Goal: Task Accomplishment & Management: Manage account settings

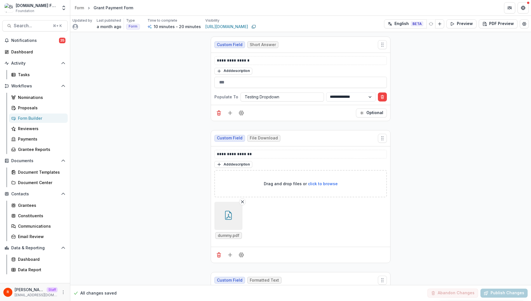
scroll to position [423, 0]
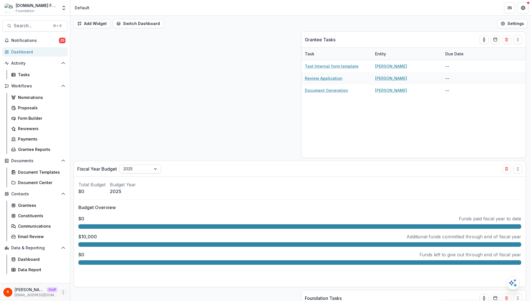
click at [63, 291] on icon "More" at bounding box center [63, 292] width 4 height 4
click at [110, 277] on link "User Settings" at bounding box center [101, 280] width 60 height 9
click at [43, 108] on div "Proposals" at bounding box center [40, 108] width 45 height 6
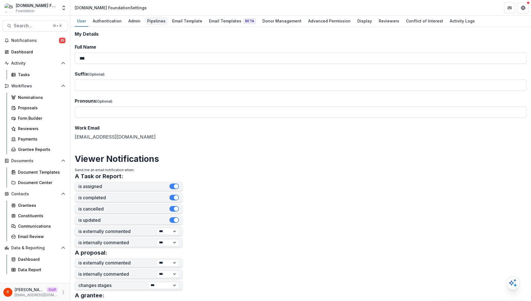
click at [156, 22] on div "Pipelines" at bounding box center [156, 21] width 23 height 8
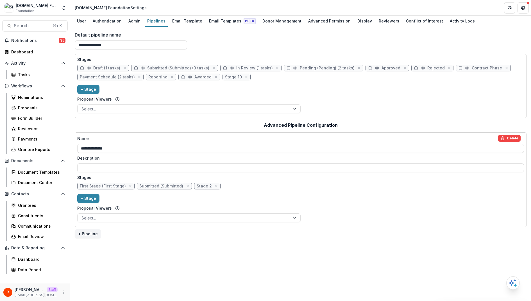
click at [158, 67] on span "Submitted (Submitted) (3 tasks)" at bounding box center [178, 68] width 62 height 5
select select "*********"
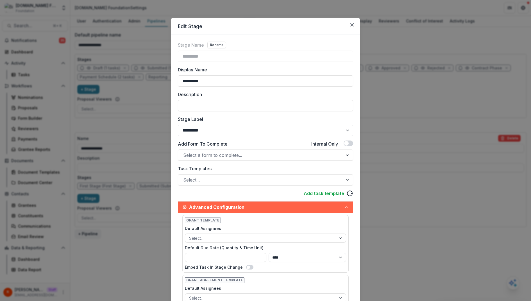
click at [142, 94] on div "Edit Stage Stage Name Rename ********* Display Name ********* Description Stage…" at bounding box center [265, 150] width 531 height 301
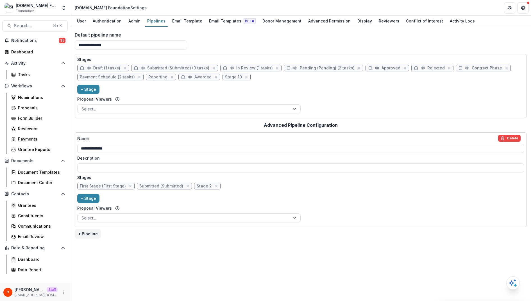
click at [106, 67] on span "Draft (1 tasks)" at bounding box center [106, 68] width 27 height 5
select select "*****"
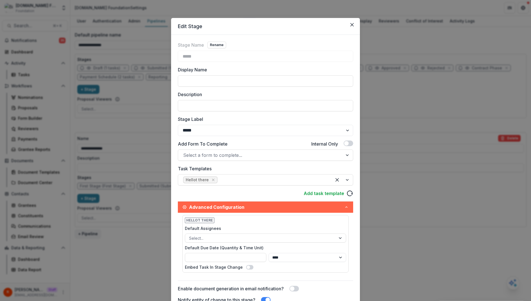
click at [101, 106] on div "Edit Stage Stage Name Rename ***** Display Name Description Stage Label *******…" at bounding box center [265, 150] width 531 height 301
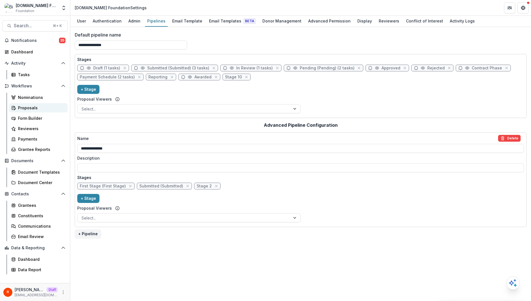
click at [38, 109] on div "Proposals" at bounding box center [40, 108] width 45 height 6
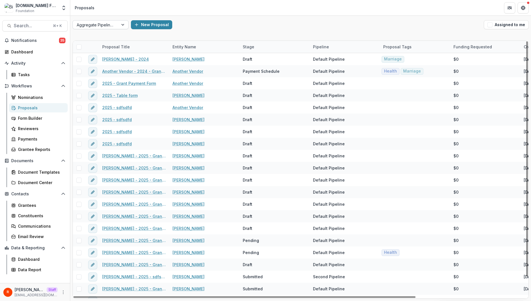
click at [110, 28] on div at bounding box center [96, 24] width 38 height 7
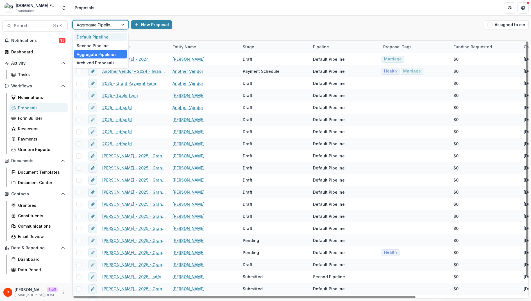
click at [106, 36] on div "Default Pipeline" at bounding box center [100, 37] width 53 height 9
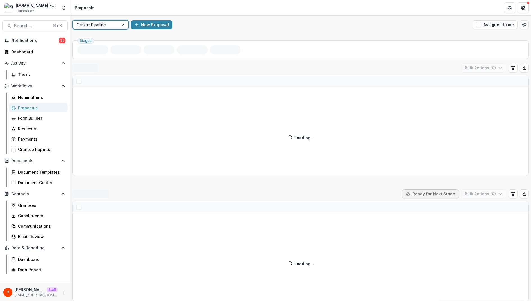
click at [210, 31] on div "option Default Pipeline, selected. Default Pipeline New Proposal Assigned to me" at bounding box center [300, 25] width 461 height 18
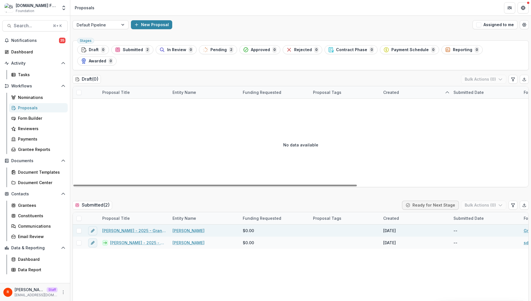
click at [128, 228] on link "[PERSON_NAME] - 2025 - Grant Payment Form" at bounding box center [133, 231] width 63 height 6
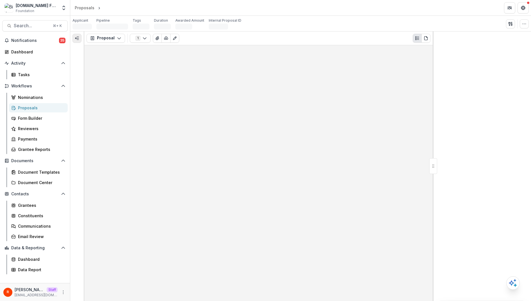
click at [78, 40] on line "Expand left" at bounding box center [78, 40] width 2 height 0
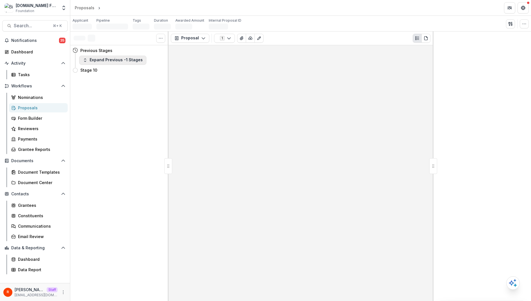
click at [115, 58] on button "Expand Previous -1 Stages" at bounding box center [112, 60] width 67 height 9
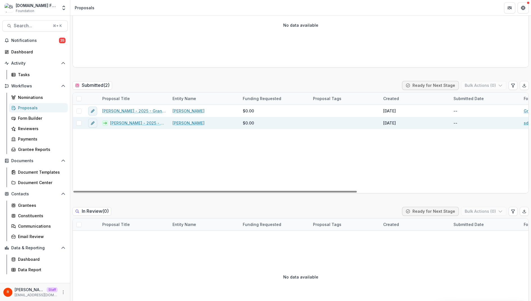
click at [132, 120] on link "Raj Kumar - 2025 - sdfsdfd" at bounding box center [138, 123] width 56 height 6
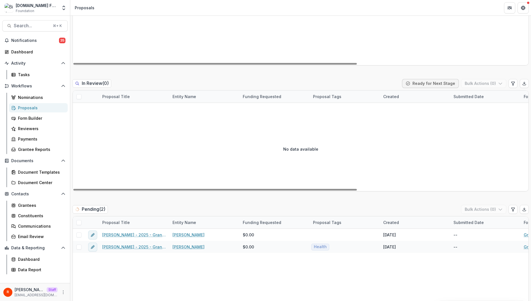
scroll to position [292, 0]
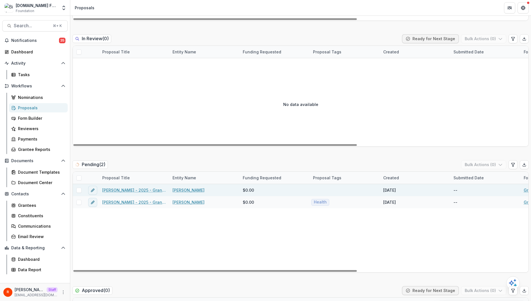
drag, startPoint x: 129, startPoint y: 174, endPoint x: 129, endPoint y: 179, distance: 5.9
click at [129, 184] on div "Raj Kumar - 2025 - Grant Payment Form" at bounding box center [134, 190] width 70 height 12
click at [129, 187] on link "Raj Kumar - 2025 - Grant Payment Form" at bounding box center [133, 190] width 63 height 6
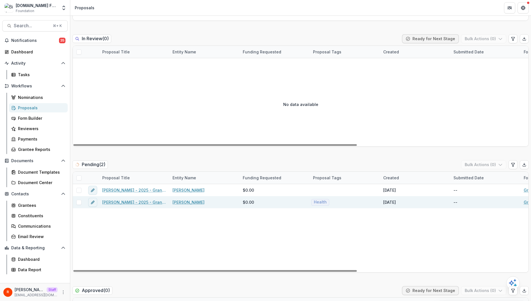
click at [129, 199] on link "Raj Kumar - 2025 - Grant Payment Form" at bounding box center [133, 202] width 63 height 6
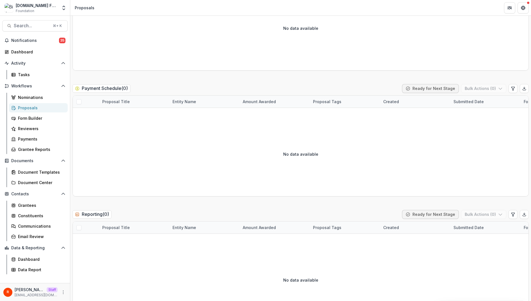
scroll to position [1009, 0]
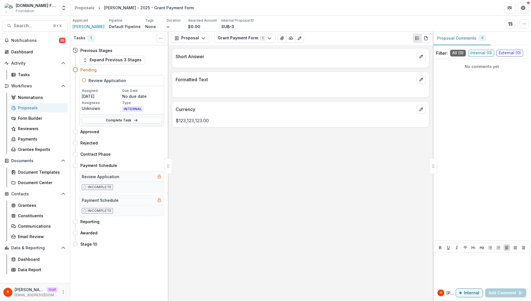
click at [445, 9] on header "Proposals Raj Kumar - 2025 - Grant Payment Form" at bounding box center [300, 7] width 461 height 15
click at [108, 80] on h5 "Review Application" at bounding box center [107, 81] width 38 height 6
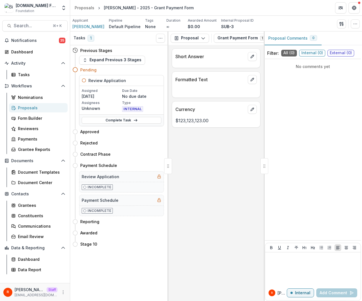
click at [117, 123] on div "Complete Task" at bounding box center [121, 120] width 84 height 12
click at [120, 120] on link "Complete Task" at bounding box center [122, 120] width 80 height 7
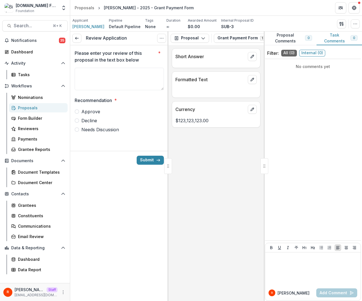
click at [111, 46] on div "Please enter your review of this proposal in the text box below * Recommendatio…" at bounding box center [119, 93] width 89 height 97
click at [85, 40] on div "Review Application View task Cancel Task" at bounding box center [119, 38] width 98 height 14
click at [82, 39] on div "Review Application View task Cancel Task" at bounding box center [119, 38] width 98 height 14
click at [80, 39] on link at bounding box center [76, 38] width 9 height 9
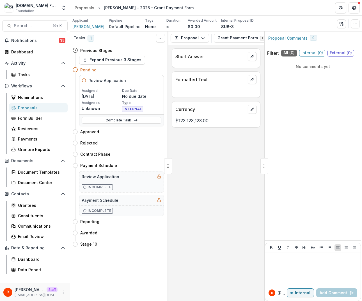
click at [252, 15] on div "Bill.com Foundation Foundation Foundations Livelihood Impact Fund Nonprofits Ne…" at bounding box center [181, 8] width 362 height 16
click at [121, 119] on link "Complete Task" at bounding box center [122, 120] width 80 height 7
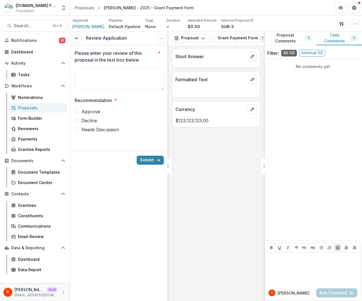
click at [86, 120] on span "Decline" at bounding box center [89, 120] width 16 height 7
click at [141, 156] on button "Submit" at bounding box center [150, 160] width 27 height 9
click at [114, 64] on div "Please enter your review of this proposal in the text box below *" at bounding box center [119, 71] width 89 height 43
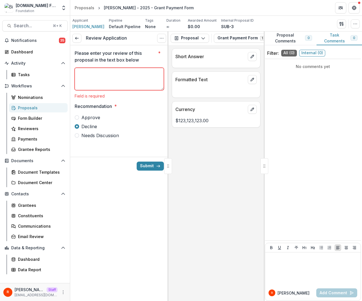
click at [115, 87] on textarea "Please enter your review of this proposal in the text box below *" at bounding box center [119, 79] width 89 height 22
type textarea "******"
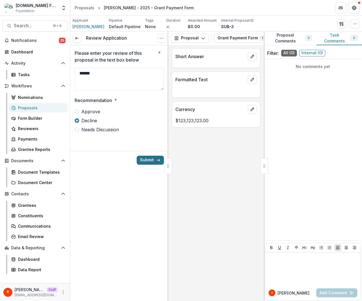
click at [154, 162] on button "Submit" at bounding box center [150, 160] width 27 height 9
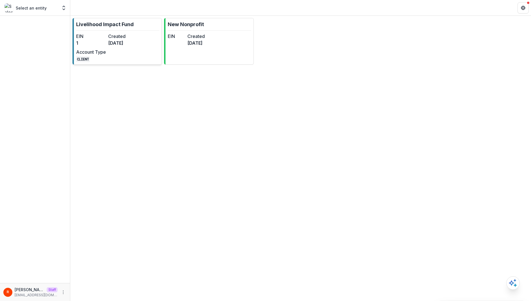
click at [112, 33] on dt "Created" at bounding box center [123, 36] width 30 height 7
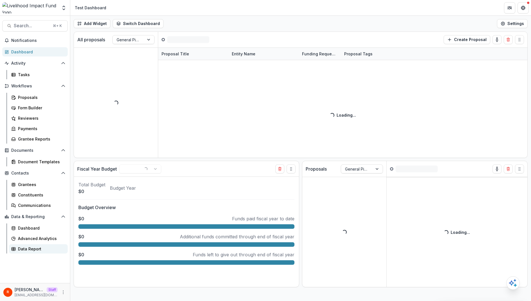
click at [37, 253] on link "Data Report" at bounding box center [38, 248] width 59 height 9
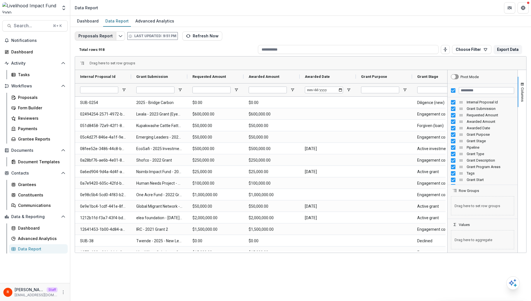
click at [101, 37] on button "Proposals Report" at bounding box center [96, 35] width 42 height 9
click at [92, 38] on button "Proposals Report" at bounding box center [96, 35] width 42 height 9
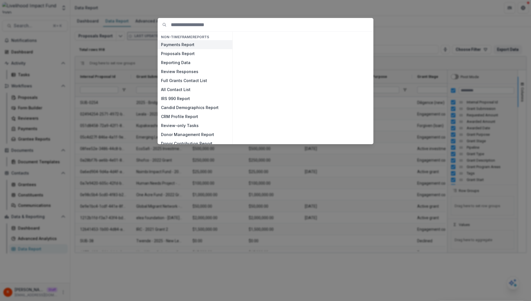
click at [194, 47] on button "Payments Report" at bounding box center [195, 44] width 75 height 9
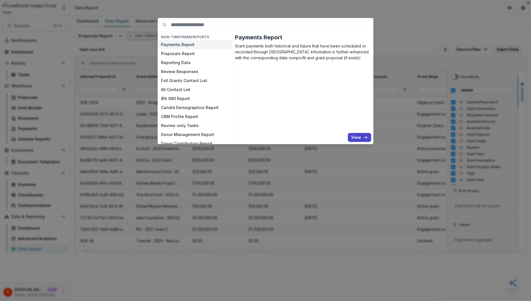
click at [194, 47] on button "Payments Report" at bounding box center [195, 44] width 75 height 9
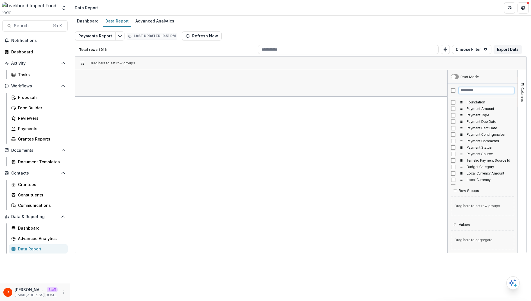
click at [478, 89] on input "Filter Columns Input" at bounding box center [486, 90] width 55 height 7
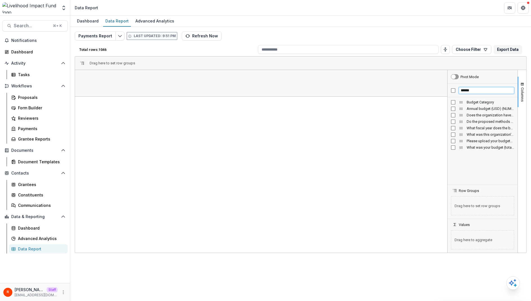
type input "******"
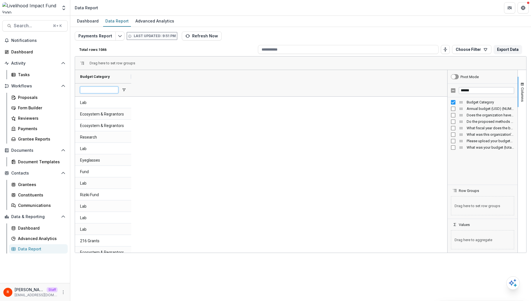
click at [97, 90] on input "Budget Category Filter Input" at bounding box center [99, 90] width 38 height 7
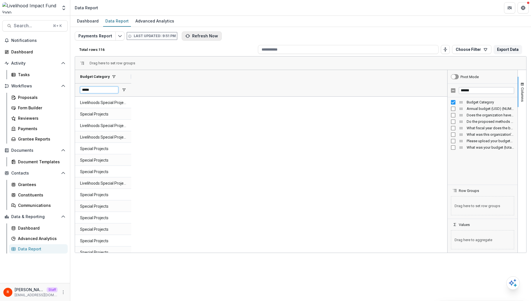
type input "*****"
click at [194, 35] on button "Refresh Now" at bounding box center [202, 35] width 40 height 9
click at [263, 40] on div "Payments Report Last updated: 9:51 PM Loading... Refreshing Total rows: 116 Cho…" at bounding box center [301, 135] width 452 height 208
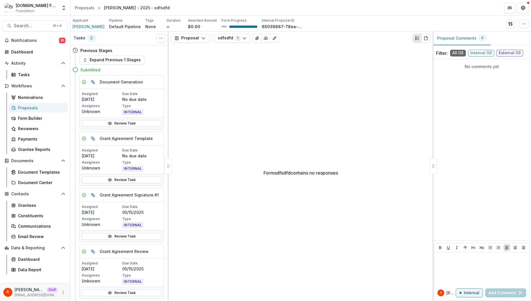
click at [146, 100] on p "No due date" at bounding box center [141, 99] width 39 height 6
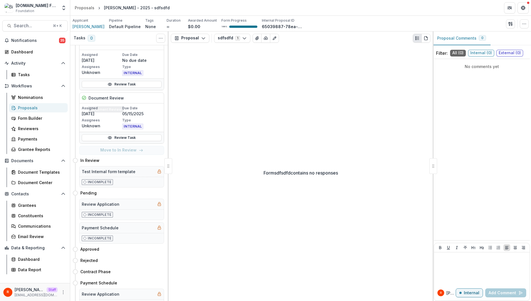
scroll to position [289, 0]
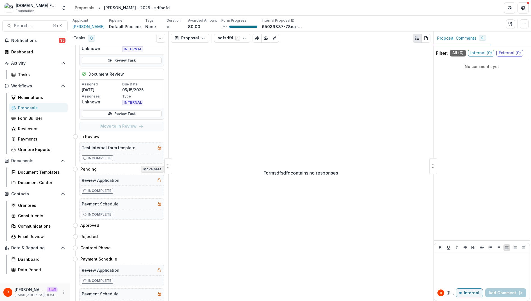
click at [155, 167] on button "Move here" at bounding box center [152, 169] width 23 height 7
select select "*******"
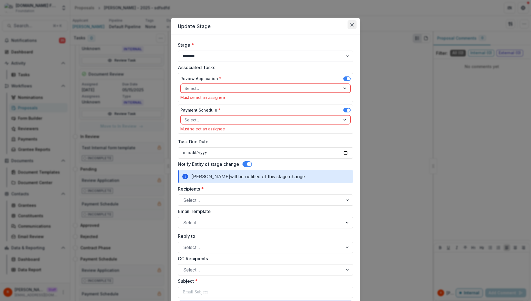
click at [349, 24] on button "Close" at bounding box center [351, 24] width 9 height 9
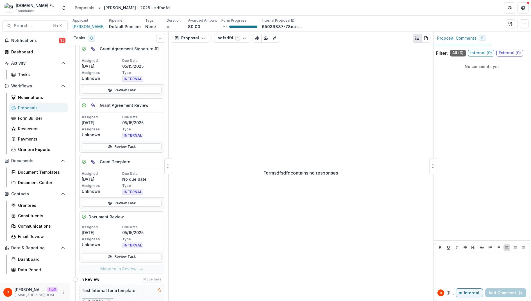
scroll to position [0, 0]
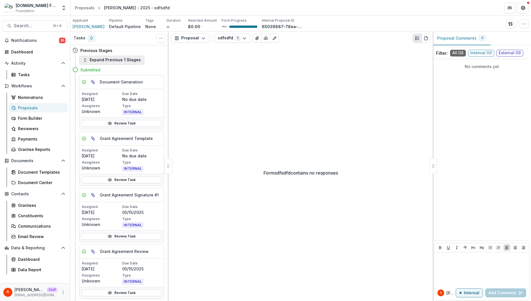
click at [130, 58] on button "Expand Previous 1 Stages" at bounding box center [111, 60] width 65 height 9
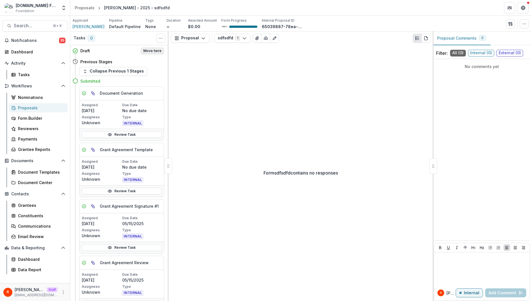
click at [154, 51] on button "Move here" at bounding box center [152, 50] width 23 height 7
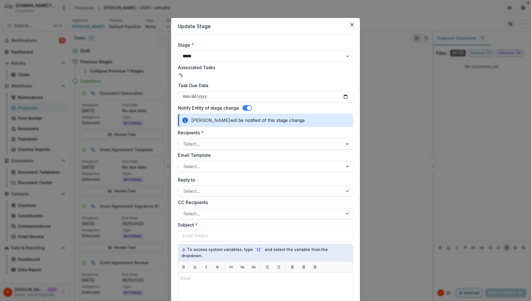
click at [139, 71] on div "**********" at bounding box center [265, 150] width 531 height 301
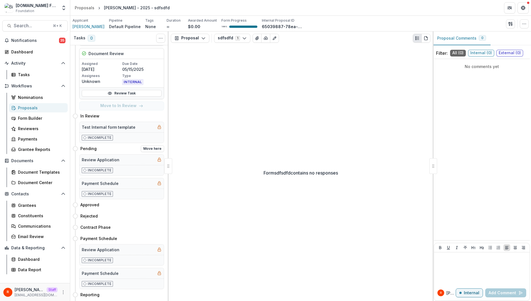
scroll to position [294, 0]
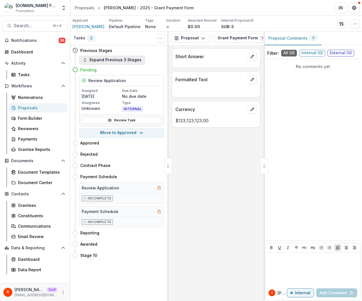
click at [130, 59] on button "Expand Previous 3 Stages" at bounding box center [112, 60] width 66 height 9
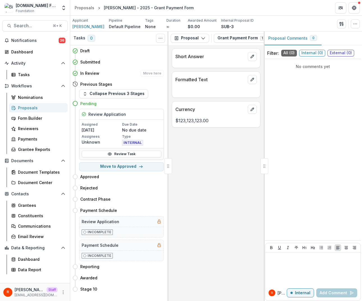
click at [81, 74] on h4 "In Review" at bounding box center [89, 73] width 19 height 6
drag, startPoint x: 81, startPoint y: 74, endPoint x: 167, endPoint y: 71, distance: 86.0
click at [167, 71] on div "Draft Move here Submitted Move here In Review Move here Previous Stages Collaps…" at bounding box center [119, 169] width 98 height 249
click at [129, 76] on div "In Review Move here" at bounding box center [122, 73] width 84 height 7
click at [155, 60] on button "Move here" at bounding box center [152, 62] width 23 height 7
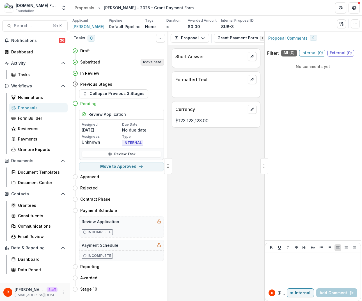
select select "*********"
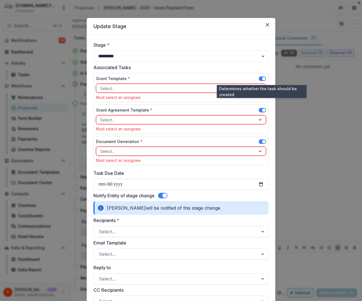
click at [260, 78] on span at bounding box center [262, 78] width 7 height 4
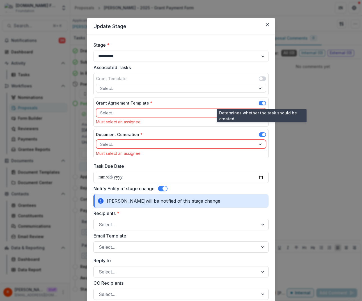
click at [260, 106] on span at bounding box center [262, 104] width 7 height 7
click at [260, 103] on span at bounding box center [262, 103] width 7 height 4
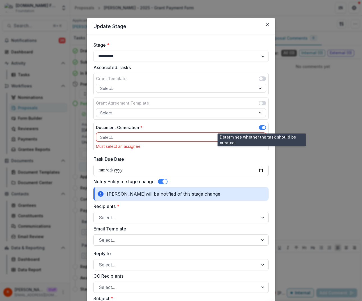
click at [262, 128] on span at bounding box center [263, 127] width 3 height 3
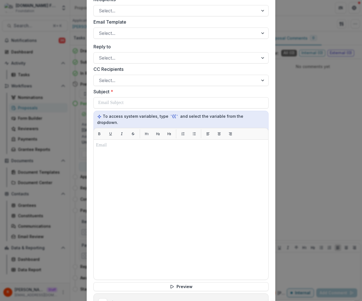
scroll to position [275, 0]
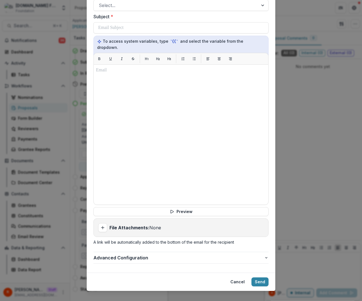
click at [264, 272] on footer "Cancel Send" at bounding box center [181, 281] width 189 height 18
click at [264, 277] on button "Send" at bounding box center [260, 281] width 17 height 9
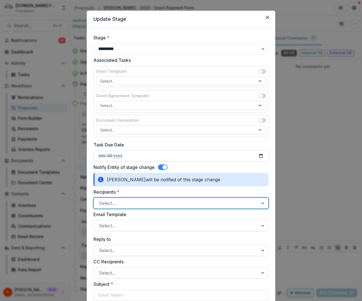
scroll to position [0, 0]
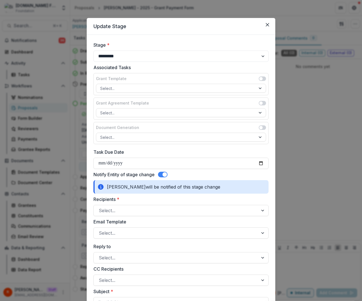
click at [163, 169] on div "**********" at bounding box center [181, 291] width 175 height 499
click at [163, 170] on div "**********" at bounding box center [181, 291] width 175 height 499
click at [162, 175] on span at bounding box center [163, 175] width 10 height 6
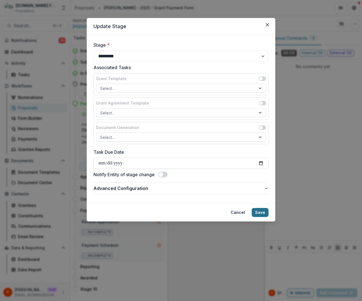
click at [264, 214] on button "Save" at bounding box center [260, 212] width 17 height 9
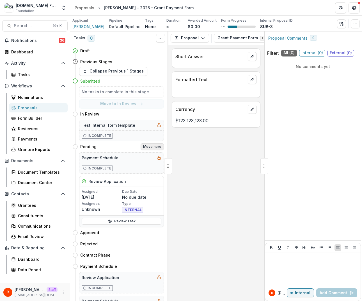
click at [152, 144] on button "Move here" at bounding box center [152, 146] width 23 height 7
select select "*******"
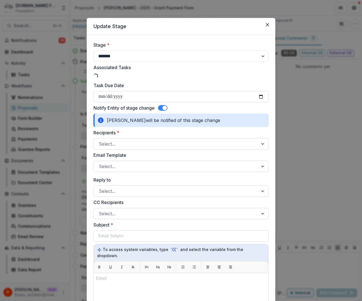
click at [333, 135] on div "**********" at bounding box center [181, 150] width 362 height 301
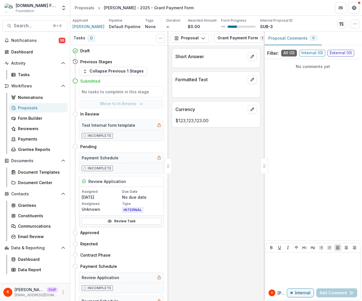
click at [128, 90] on h5 "No tasks to complete in this stage" at bounding box center [122, 92] width 80 height 6
click at [117, 87] on div "No tasks to complete in this stage" at bounding box center [121, 91] width 85 height 11
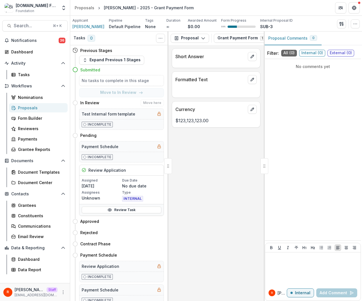
click at [93, 106] on div "In Review Move here" at bounding box center [118, 102] width 92 height 11
copy div "In Review Move here"
click at [218, 160] on div "Short Answer Formatted Text Currency $123,123,123.00" at bounding box center [217, 173] width 96 height 256
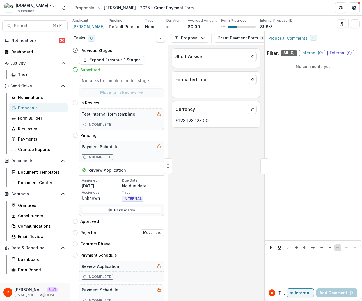
scroll to position [35, 0]
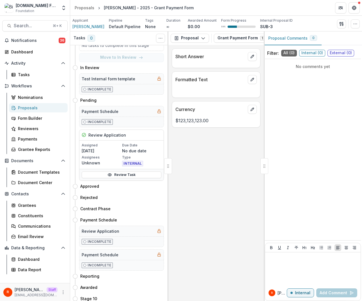
click at [260, 142] on div "Short Answer Formatted Text Currency $123,123,123.00" at bounding box center [217, 173] width 96 height 256
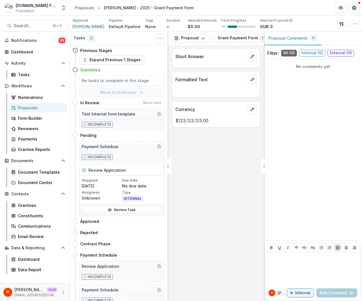
click at [85, 102] on h4 "In Review" at bounding box center [89, 103] width 19 height 6
drag, startPoint x: 85, startPoint y: 102, endPoint x: 144, endPoint y: 102, distance: 59.3
click at [99, 102] on div "In Review Move here" at bounding box center [122, 102] width 84 height 7
click at [128, 99] on div "In Review Move here" at bounding box center [122, 102] width 84 height 7
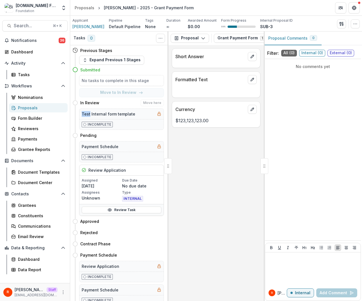
click at [128, 99] on div "In Review Move here" at bounding box center [122, 102] width 84 height 7
drag, startPoint x: 128, startPoint y: 99, endPoint x: 163, endPoint y: 98, distance: 35.4
click at [163, 98] on div "Previous Stages Expand Previous 1 Stages Submitted No tasks to complete in this…" at bounding box center [119, 173] width 98 height 256
click at [111, 101] on div "In Review Move here" at bounding box center [122, 102] width 84 height 7
click at [60, 292] on button "More" at bounding box center [63, 292] width 7 height 7
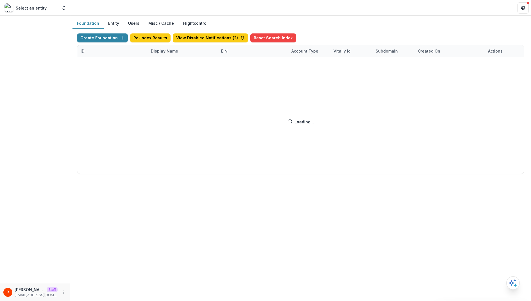
click at [200, 9] on header at bounding box center [300, 7] width 461 height 15
click at [107, 54] on div "Create Foundation Re-Index Results View Disabled Notifications ( 2 ) Reset Sear…" at bounding box center [300, 103] width 447 height 140
click at [86, 59] on div "Create Foundation Re-Index Results View Disabled Notifications ( 2 ) Reset Sear…" at bounding box center [300, 103] width 447 height 140
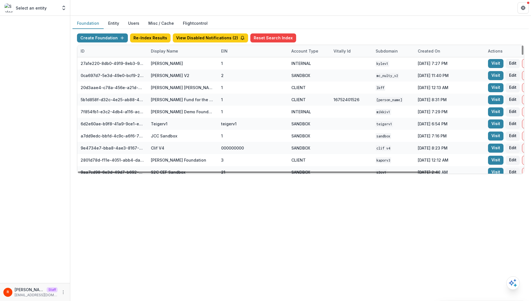
click at [87, 55] on div "ID" at bounding box center [112, 51] width 70 height 12
click at [92, 66] on input at bounding box center [111, 63] width 67 height 9
paste input "**********"
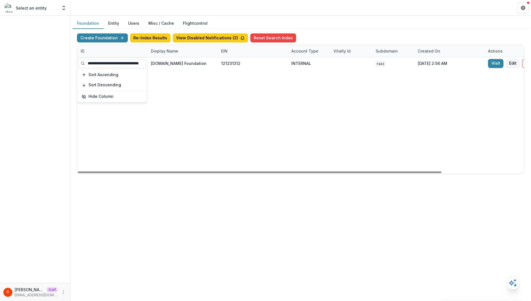
scroll to position [0, 101]
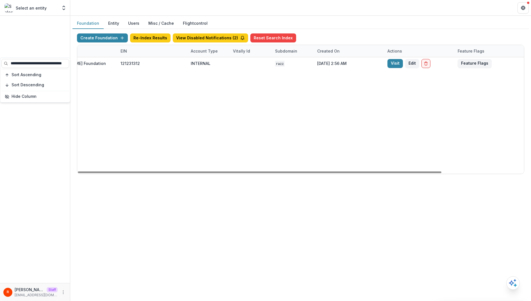
type input "**********"
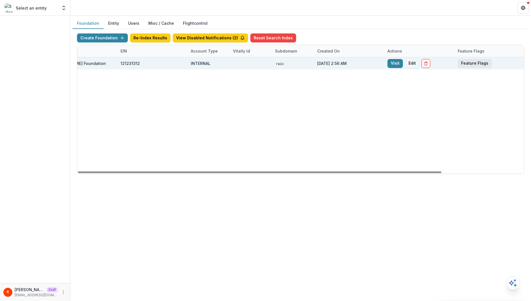
click at [473, 62] on button "Feature Flags" at bounding box center [475, 63] width 34 height 9
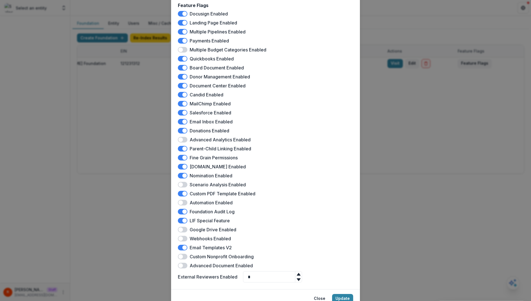
scroll to position [63, 0]
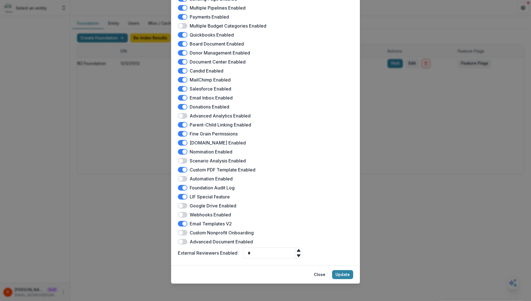
click at [179, 133] on span at bounding box center [183, 134] width 10 height 6
click at [343, 274] on button "Update" at bounding box center [342, 274] width 21 height 9
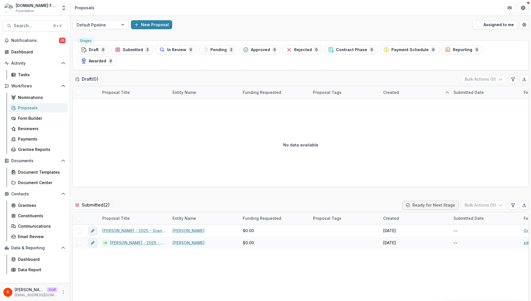
scroll to position [1009, 0]
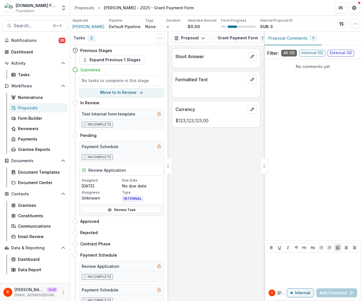
click at [223, 153] on div "Short Answer Formatted Text Currency $123,123,123.00" at bounding box center [217, 173] width 96 height 256
click at [220, 170] on div "Short Answer Formatted Text Currency $123,123,123.00" at bounding box center [217, 173] width 96 height 256
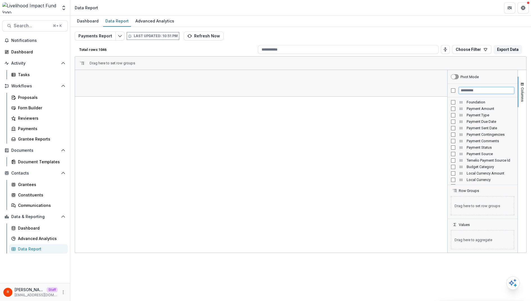
click at [474, 89] on input "Filter Columns Input" at bounding box center [486, 90] width 55 height 7
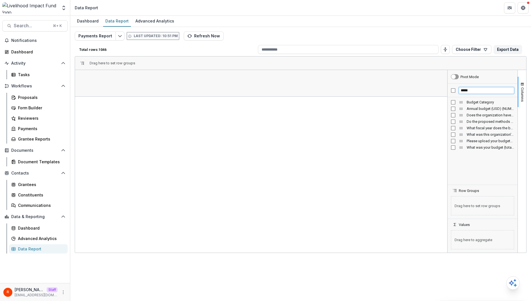
type input "*****"
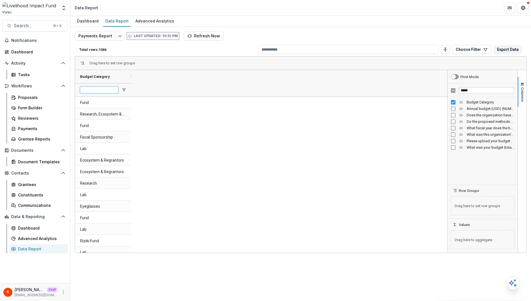
click at [98, 89] on input "Budget Category Filter Input" at bounding box center [99, 90] width 38 height 7
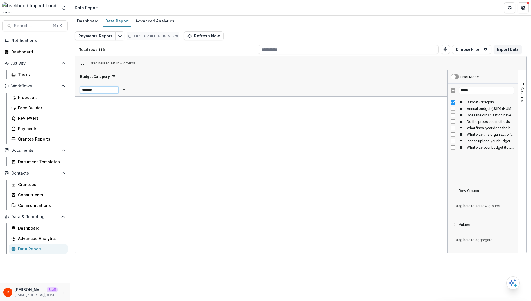
scroll to position [1180, 0]
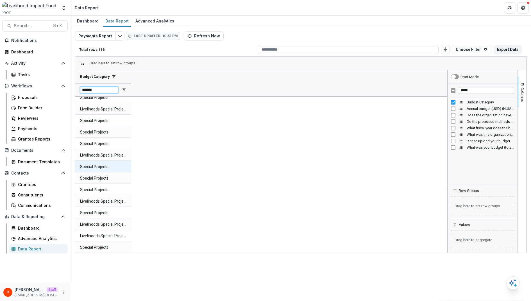
type input "*******"
click at [103, 167] on Category-803 "Special Projects" at bounding box center [103, 167] width 46 height 12
click at [478, 91] on input "*****" at bounding box center [486, 90] width 55 height 7
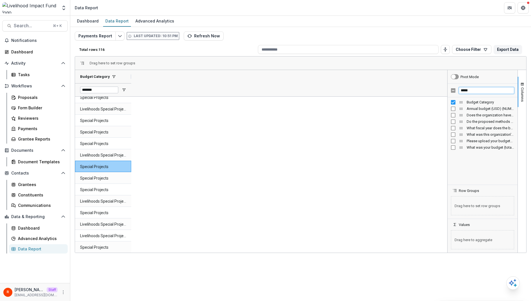
click at [478, 91] on input "*****" at bounding box center [486, 90] width 55 height 7
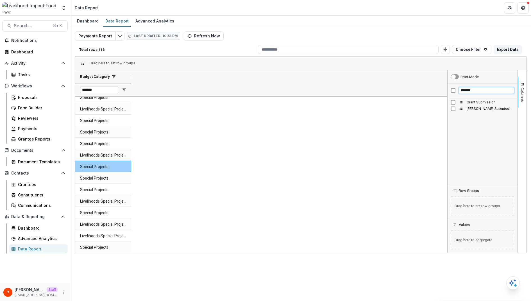
type input "*******"
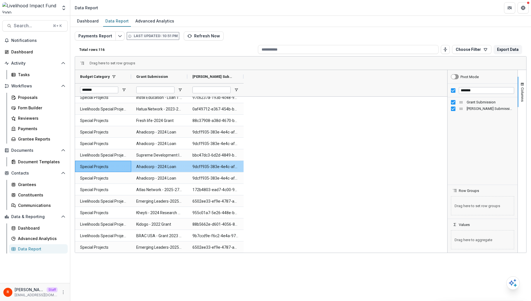
click at [225, 165] on Id-851 "9dcff935-383e-4e4c-afad-594ac5f313e1" at bounding box center [215, 167] width 46 height 12
copy Id-851 "9dcff935-383e-4e4c-afad-594ac5f313e1"
click at [45, 107] on div "Form Builder" at bounding box center [40, 108] width 45 height 6
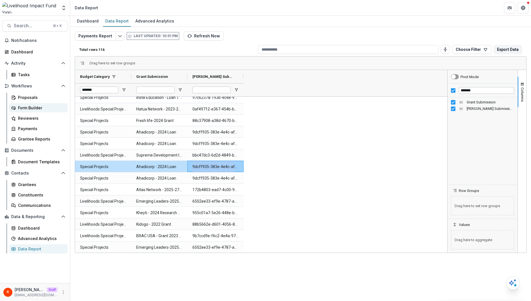
click at [45, 107] on div "Form Builder" at bounding box center [40, 108] width 45 height 6
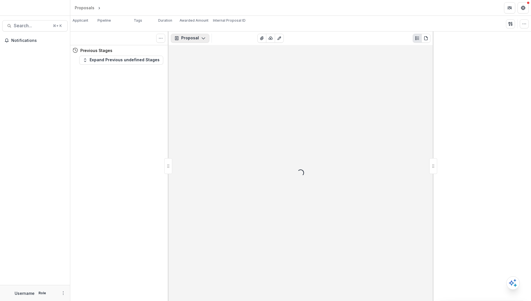
click at [199, 39] on button "Proposal" at bounding box center [190, 38] width 38 height 9
click at [298, 90] on div "Loading..." at bounding box center [301, 173] width 264 height 256
click at [195, 40] on button "Proposal" at bounding box center [190, 38] width 38 height 9
click at [204, 59] on div "Payments" at bounding box center [207, 60] width 51 height 6
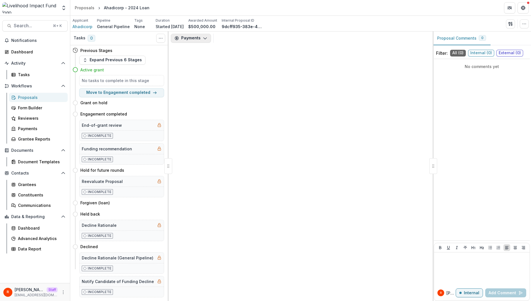
click at [191, 35] on button "Payments" at bounding box center [191, 38] width 40 height 9
click at [198, 60] on div "Payments" at bounding box center [207, 60] width 51 height 6
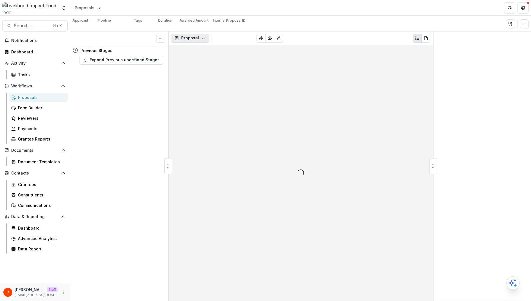
click at [197, 39] on button "Proposal" at bounding box center [190, 38] width 38 height 9
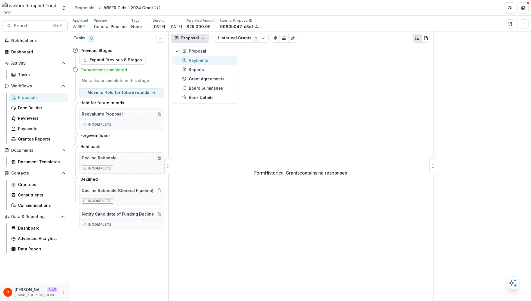
click at [201, 58] on div "Payments" at bounding box center [207, 60] width 51 height 6
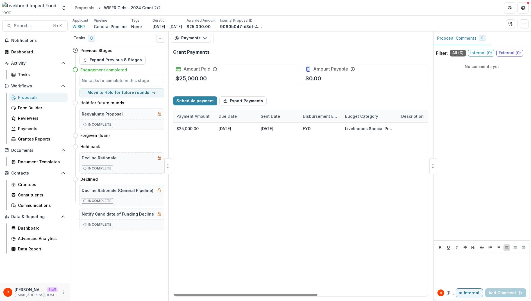
scroll to position [0, 154]
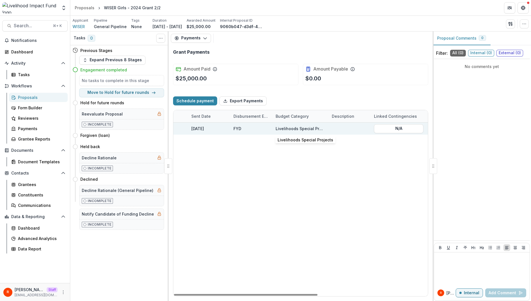
click at [286, 128] on div "Livelihoods Special Projects" at bounding box center [300, 129] width 49 height 6
copy div "Livelihoods Special Projects"
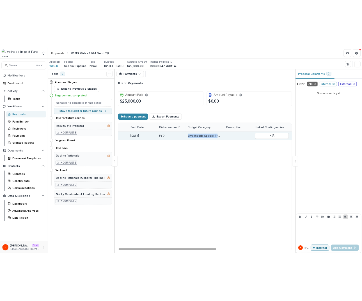
scroll to position [0, 0]
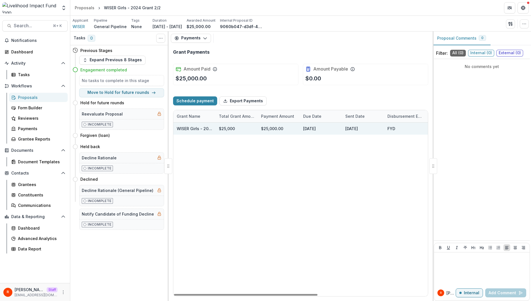
click at [184, 128] on link "WISER Girls - 2024 Grant 2/2" at bounding box center [205, 128] width 57 height 5
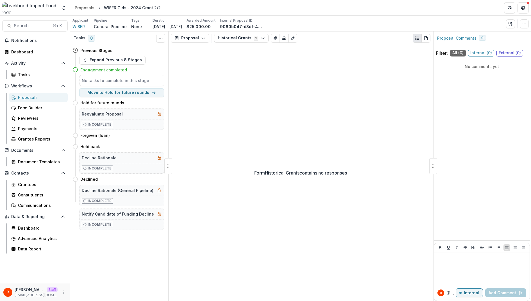
click at [184, 128] on div "Form Historical Grants contains no responses" at bounding box center [301, 173] width 264 height 256
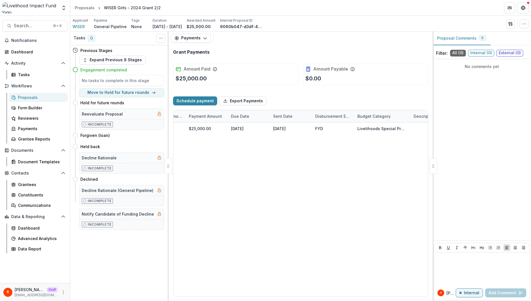
click at [361, 40] on div "Payments Proposal Payments Reports Grant Agreements Board Summaries Bank Details" at bounding box center [301, 37] width 264 height 13
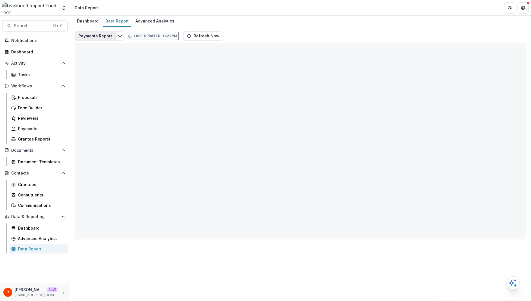
click at [102, 37] on button "Payments Report" at bounding box center [95, 35] width 41 height 9
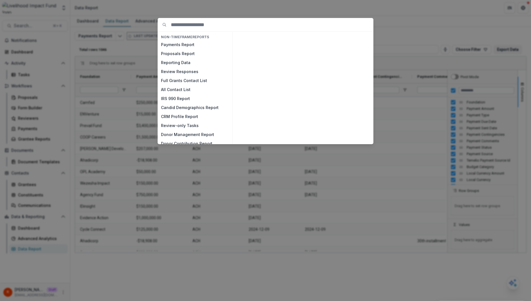
click at [128, 49] on div "NON-TIMEFRAME Reports Payments Report Proposals Report Reporting Data Review Re…" at bounding box center [265, 150] width 531 height 301
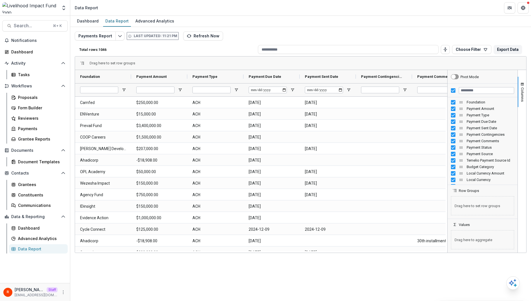
click at [458, 92] on div at bounding box center [482, 90] width 70 height 13
click at [455, 92] on div at bounding box center [482, 90] width 70 height 13
click at [470, 91] on input "Filter Columns Input" at bounding box center [486, 90] width 55 height 7
click at [458, 91] on div at bounding box center [482, 90] width 70 height 13
click at [456, 91] on div at bounding box center [482, 90] width 70 height 13
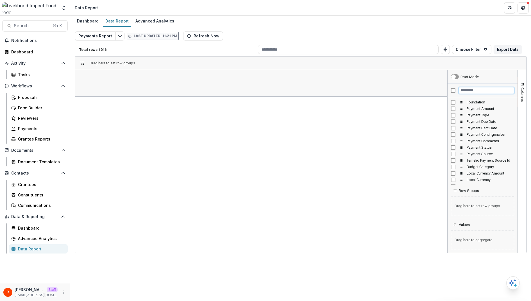
click at [465, 91] on input "Filter Columns Input" at bounding box center [486, 90] width 55 height 7
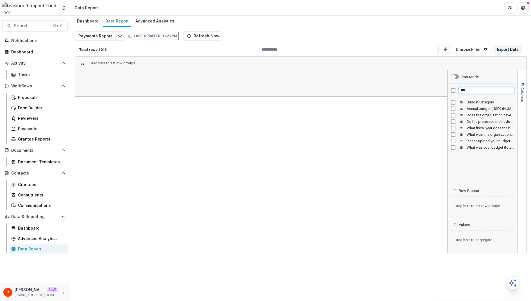
type input "***"
click at [453, 105] on div "Annual budget (USD) (NUMBER)" at bounding box center [482, 108] width 63 height 6
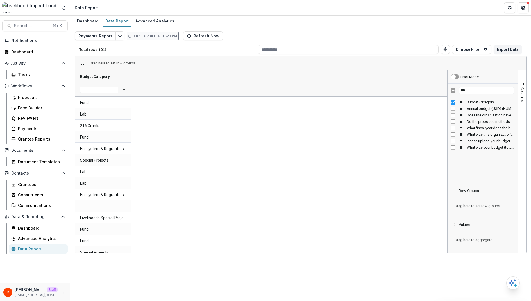
click at [98, 85] on div at bounding box center [99, 89] width 38 height 13
click at [98, 90] on input "Budget Category Filter Input" at bounding box center [99, 90] width 38 height 7
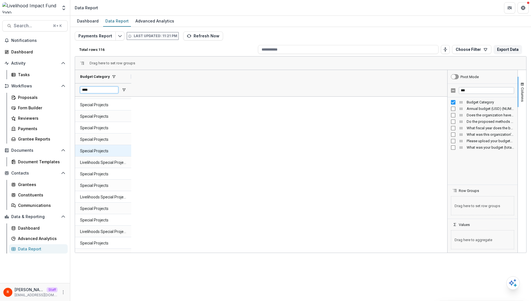
scroll to position [425, 0]
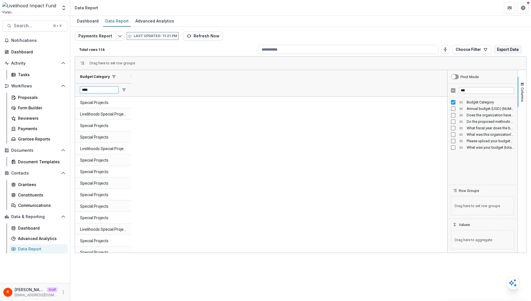
type input "****"
click at [470, 92] on input "***" at bounding box center [486, 90] width 55 height 7
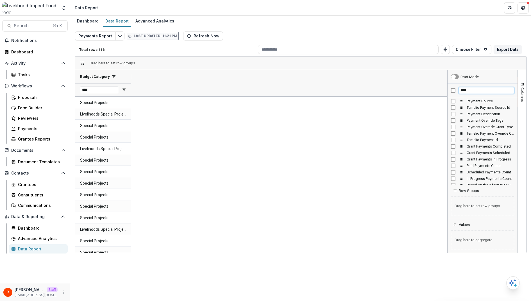
scroll to position [50, 0]
type input "****"
click at [450, 129] on div "Temelio Payment Override Custom Grant Id" at bounding box center [482, 129] width 70 height 6
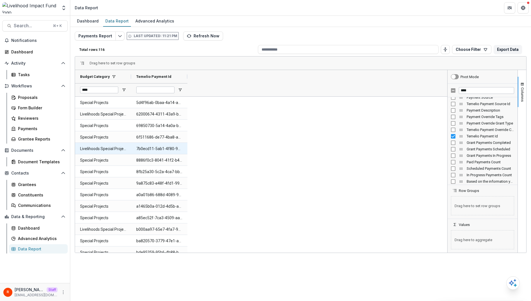
click at [159, 151] on Id-911 "7b0ecd11-5ab1-4f80-9309-6a7d45860d10" at bounding box center [159, 149] width 46 height 12
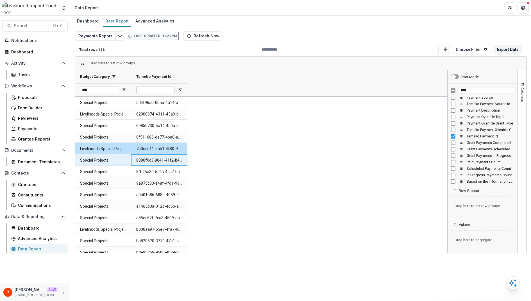
click at [156, 162] on Id-910 "8886f0c3-8041-41f2-b4d8-97294a701abb" at bounding box center [159, 160] width 46 height 12
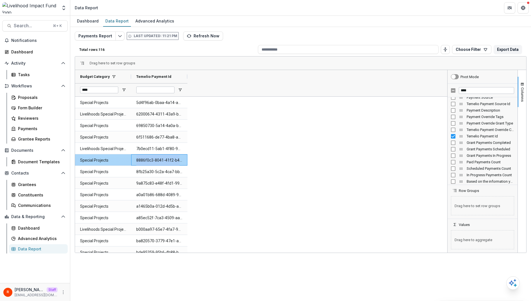
click at [156, 162] on Id-910 "8886f0c3-8041-41f2-b4d8-97294a701abb" at bounding box center [159, 160] width 46 height 12
copy Id-910 "8886f0c3-8041-41f2-b4d8-97294a701abb"
click at [473, 93] on input "****" at bounding box center [486, 90] width 55 height 7
